Goal: Navigation & Orientation: Find specific page/section

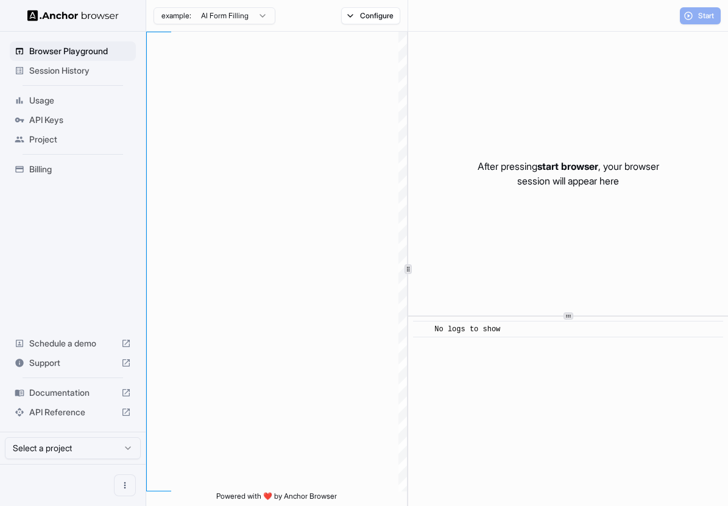
type textarea "**********"
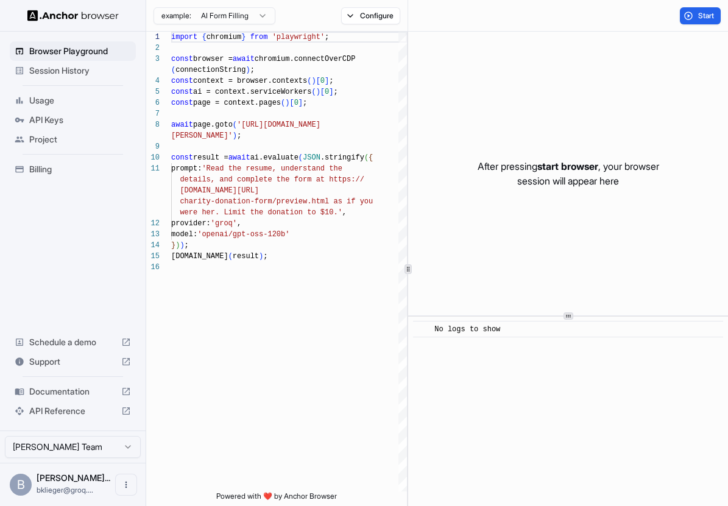
click at [72, 74] on span "Session History" at bounding box center [80, 71] width 102 height 12
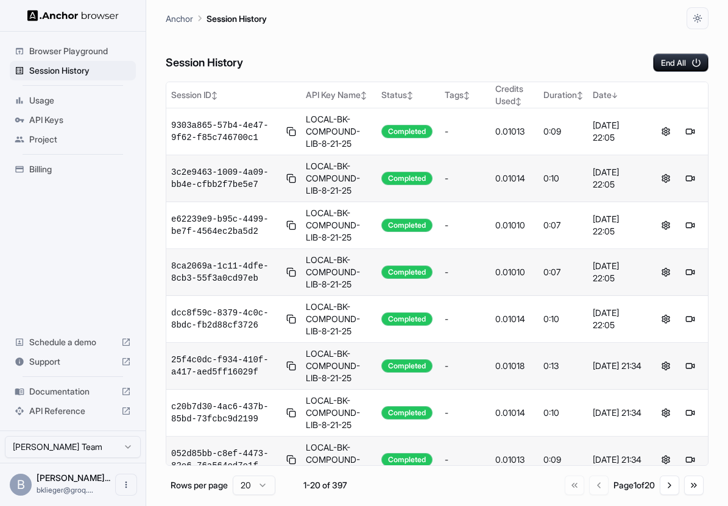
click at [71, 105] on span "Usage" at bounding box center [80, 100] width 102 height 12
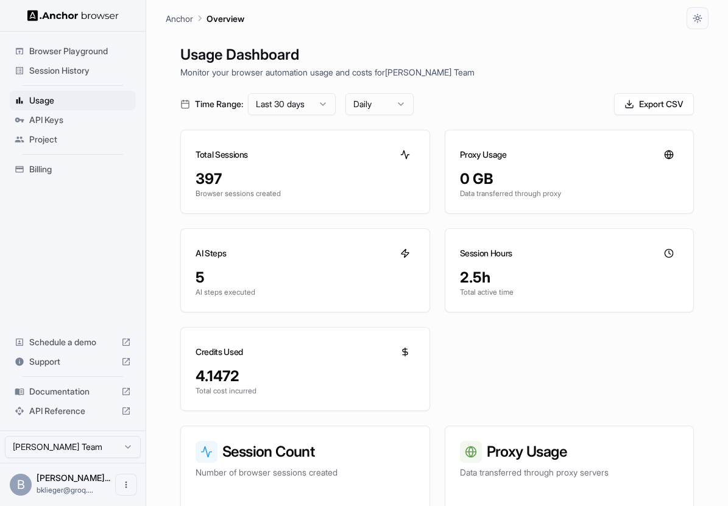
click at [71, 70] on span "Session History" at bounding box center [80, 71] width 102 height 12
